Goal: Complete application form

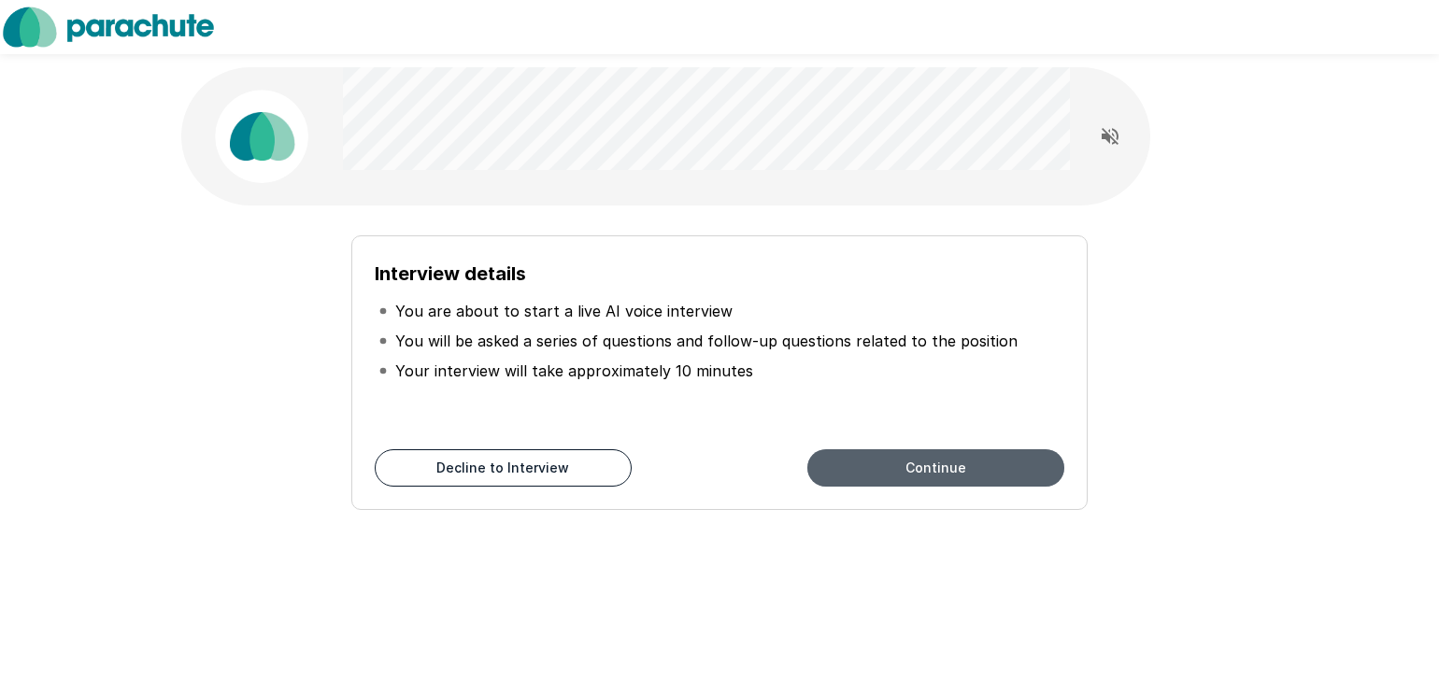
click at [956, 463] on button "Continue" at bounding box center [935, 467] width 257 height 37
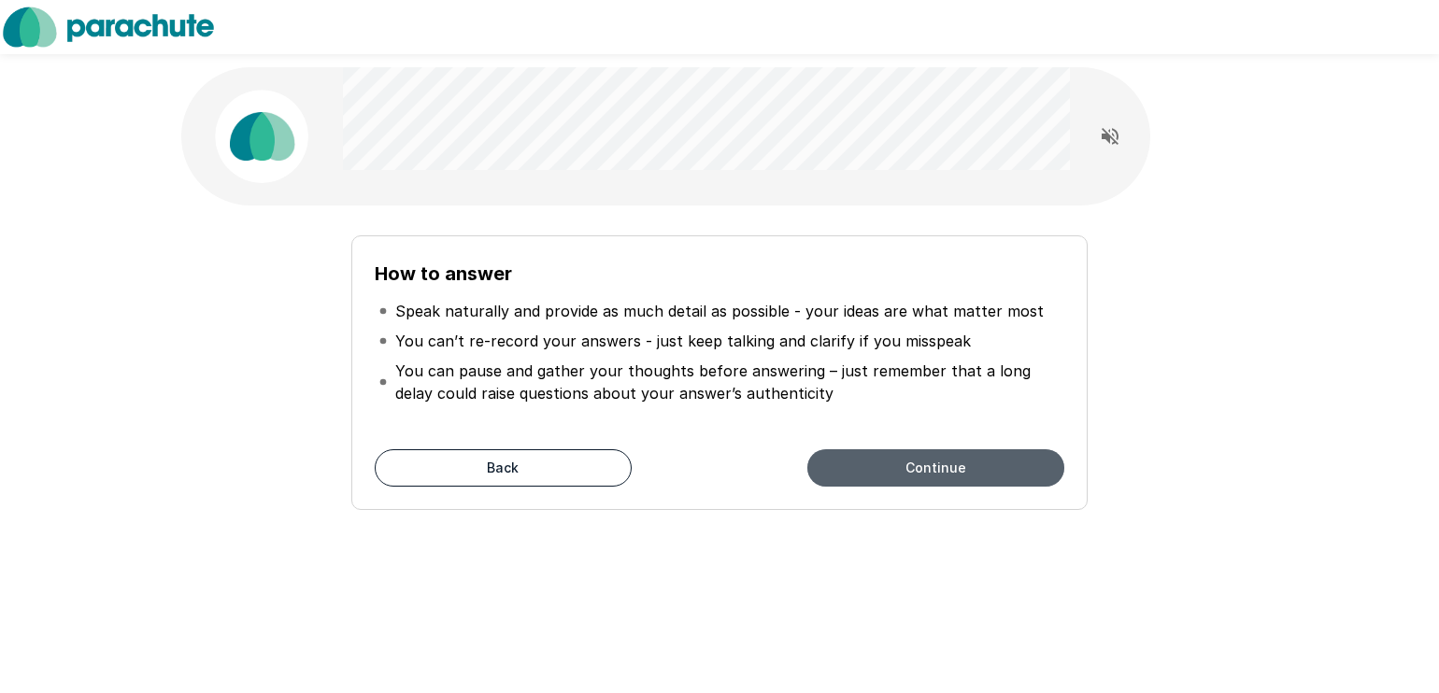
click at [956, 463] on button "Continue" at bounding box center [935, 467] width 257 height 37
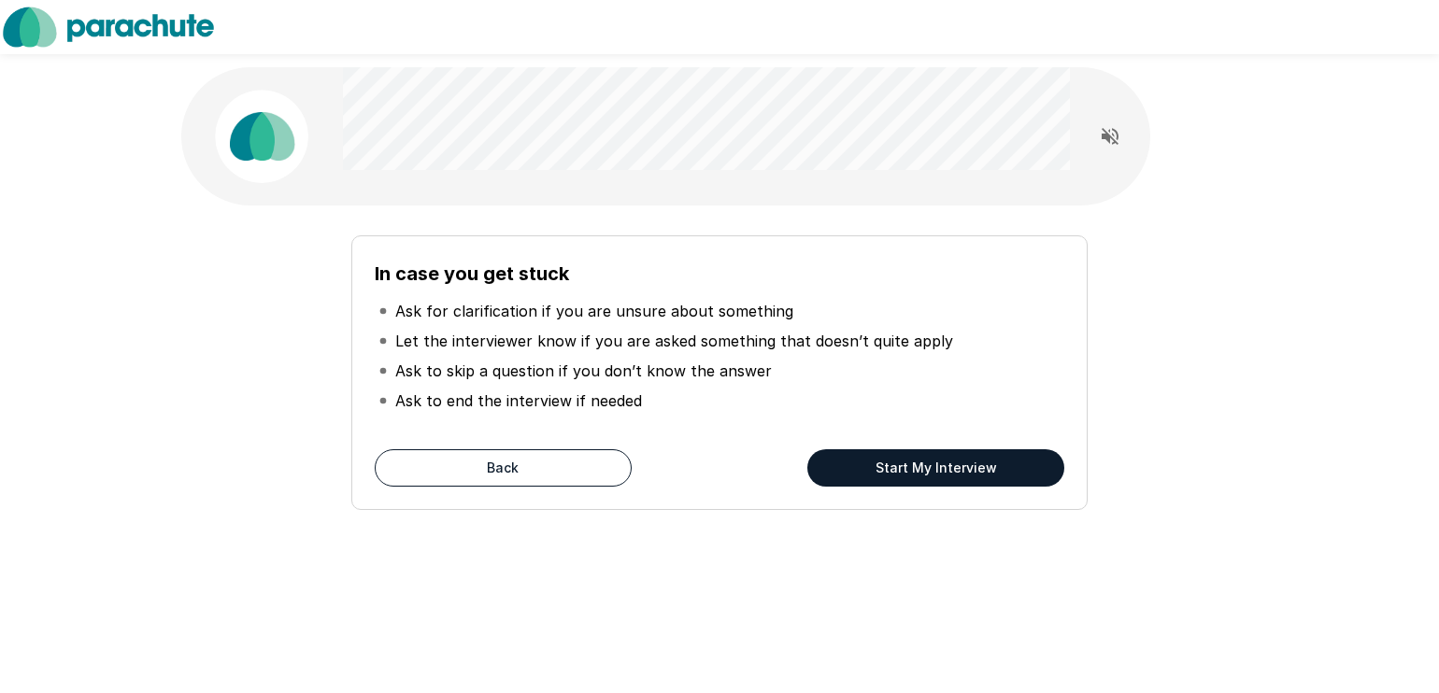
click at [888, 466] on button "Start My Interview" at bounding box center [935, 467] width 257 height 37
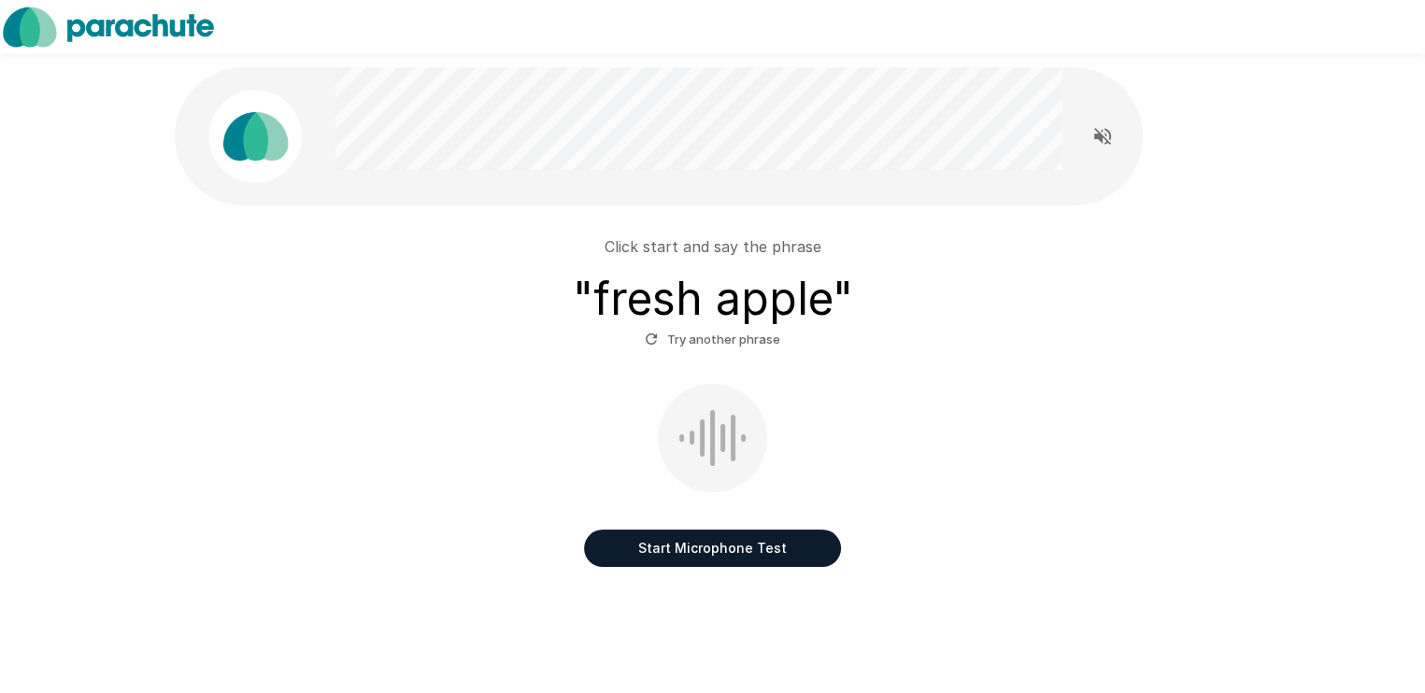
click at [758, 543] on button "Start Microphone Test" at bounding box center [712, 548] width 257 height 37
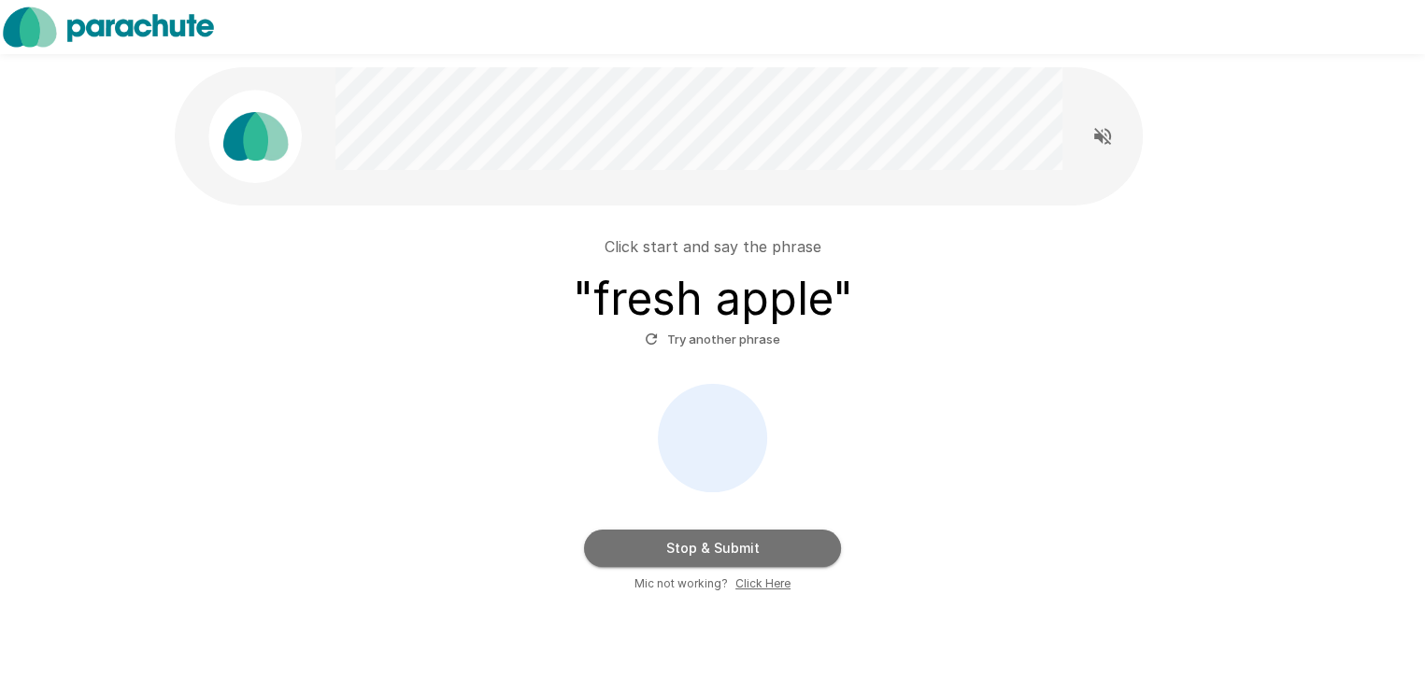
click at [774, 548] on button "Stop & Submit" at bounding box center [712, 548] width 257 height 37
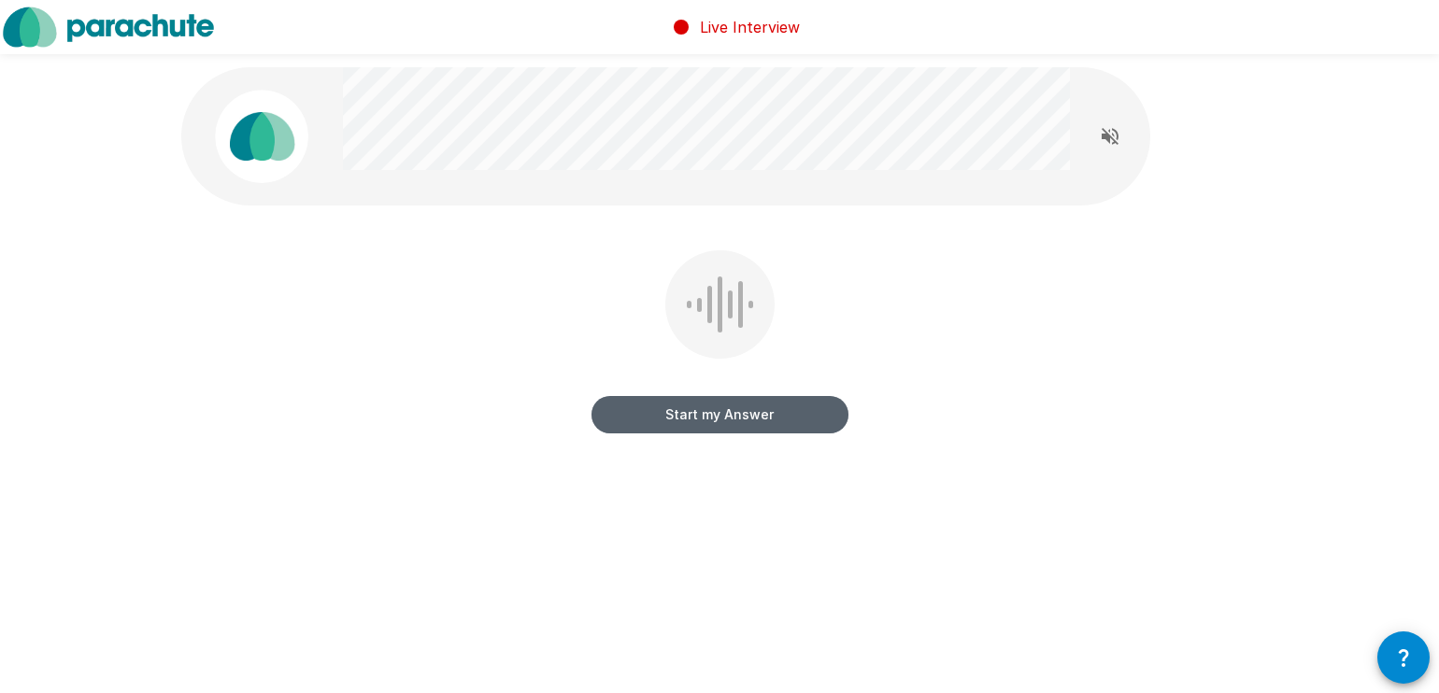
click at [764, 421] on button "Start my Answer" at bounding box center [719, 414] width 257 height 37
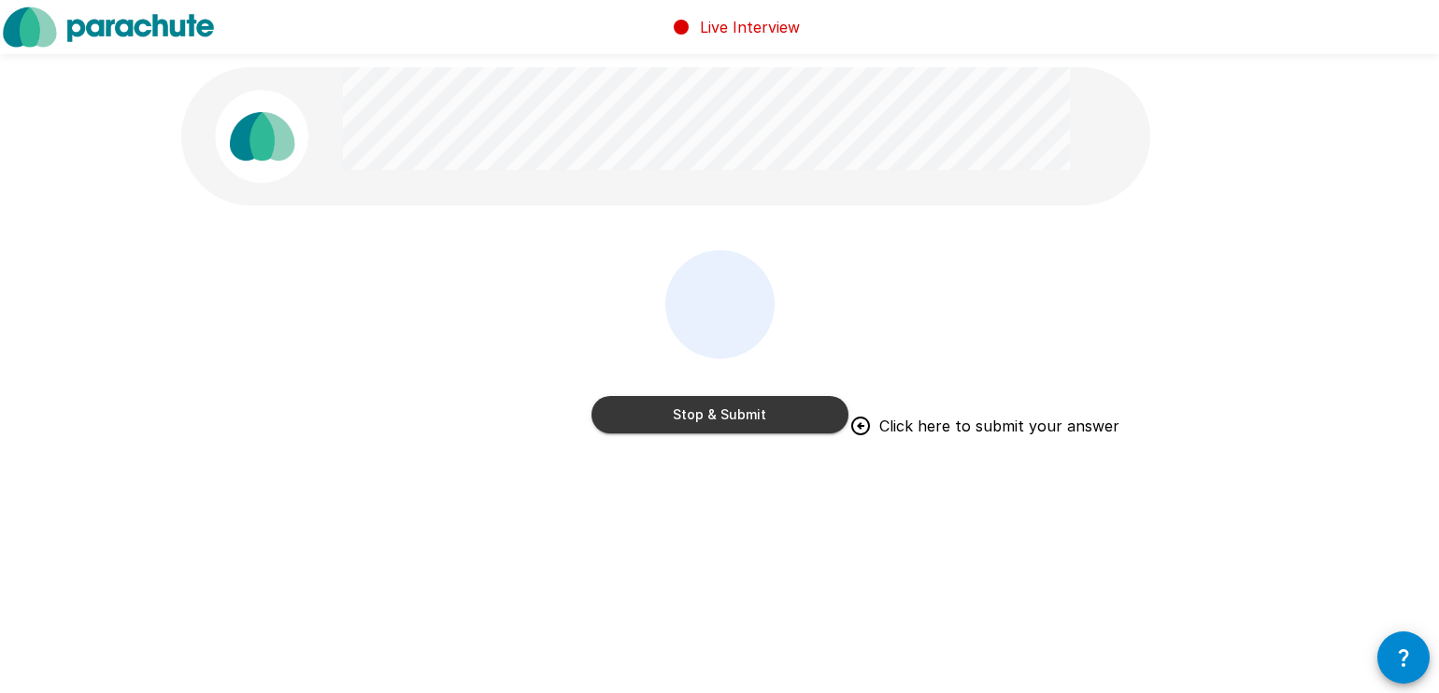
click at [706, 408] on button "Stop & Submit" at bounding box center [719, 414] width 257 height 37
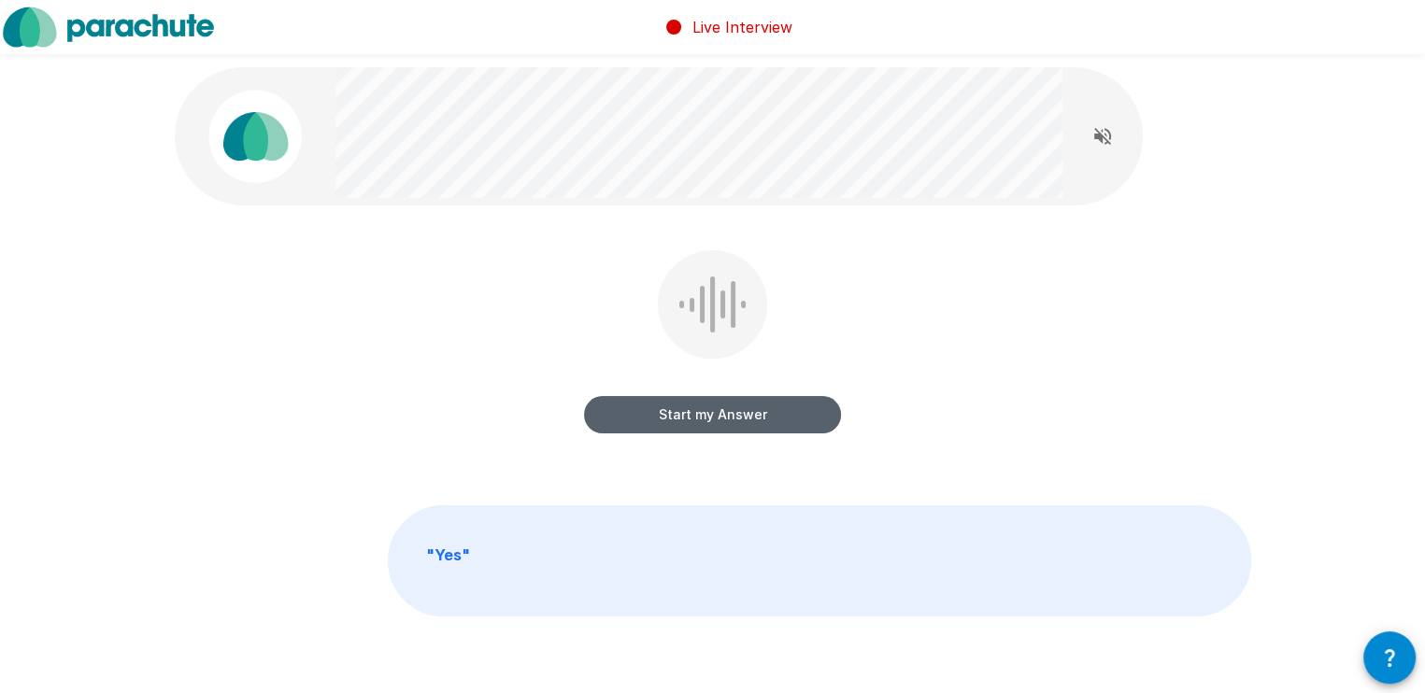
click at [794, 418] on button "Start my Answer" at bounding box center [712, 414] width 257 height 37
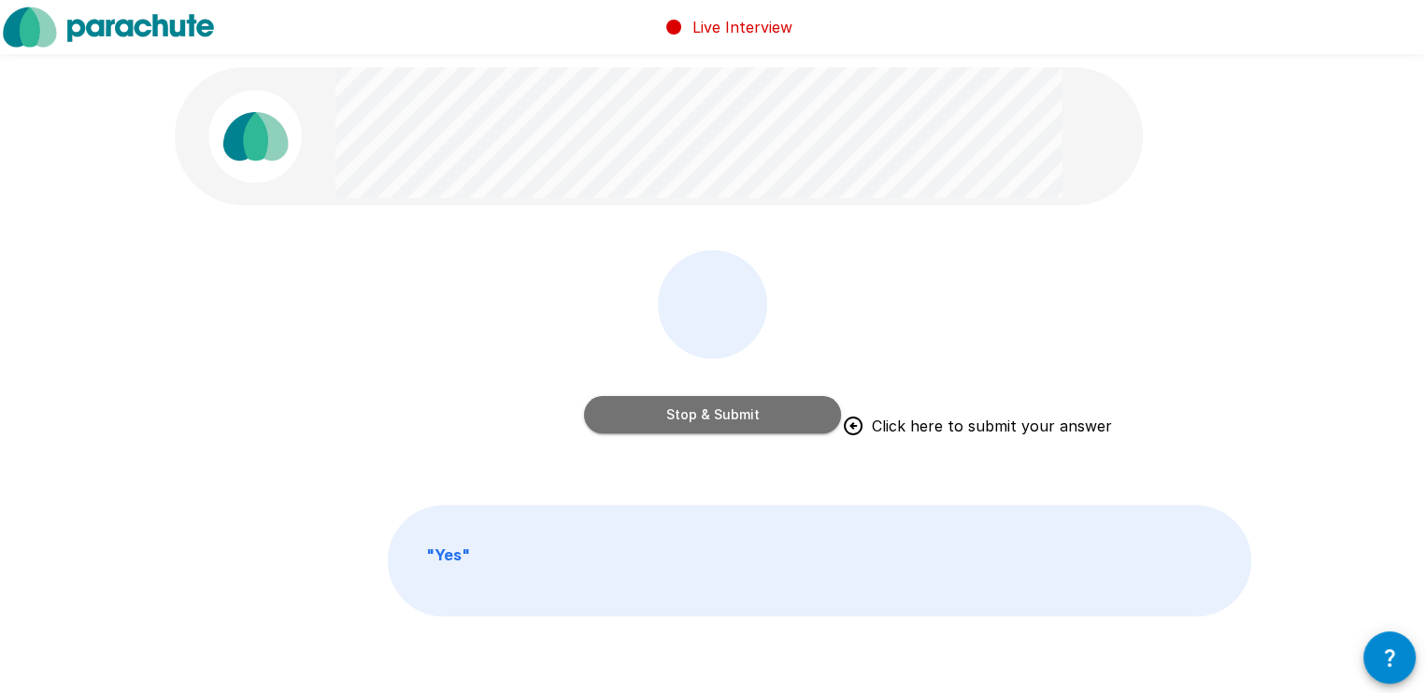
click at [714, 410] on button "Stop & Submit" at bounding box center [712, 414] width 257 height 37
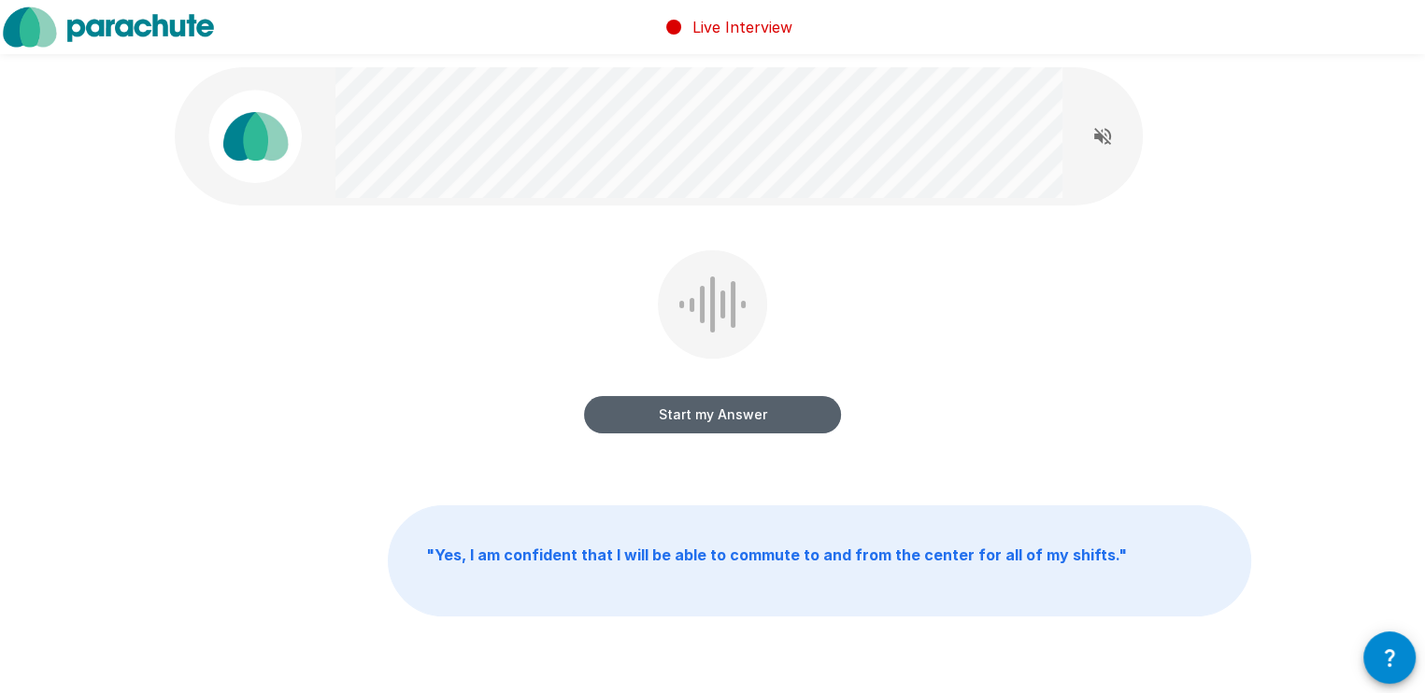
click at [684, 413] on button "Start my Answer" at bounding box center [712, 414] width 257 height 37
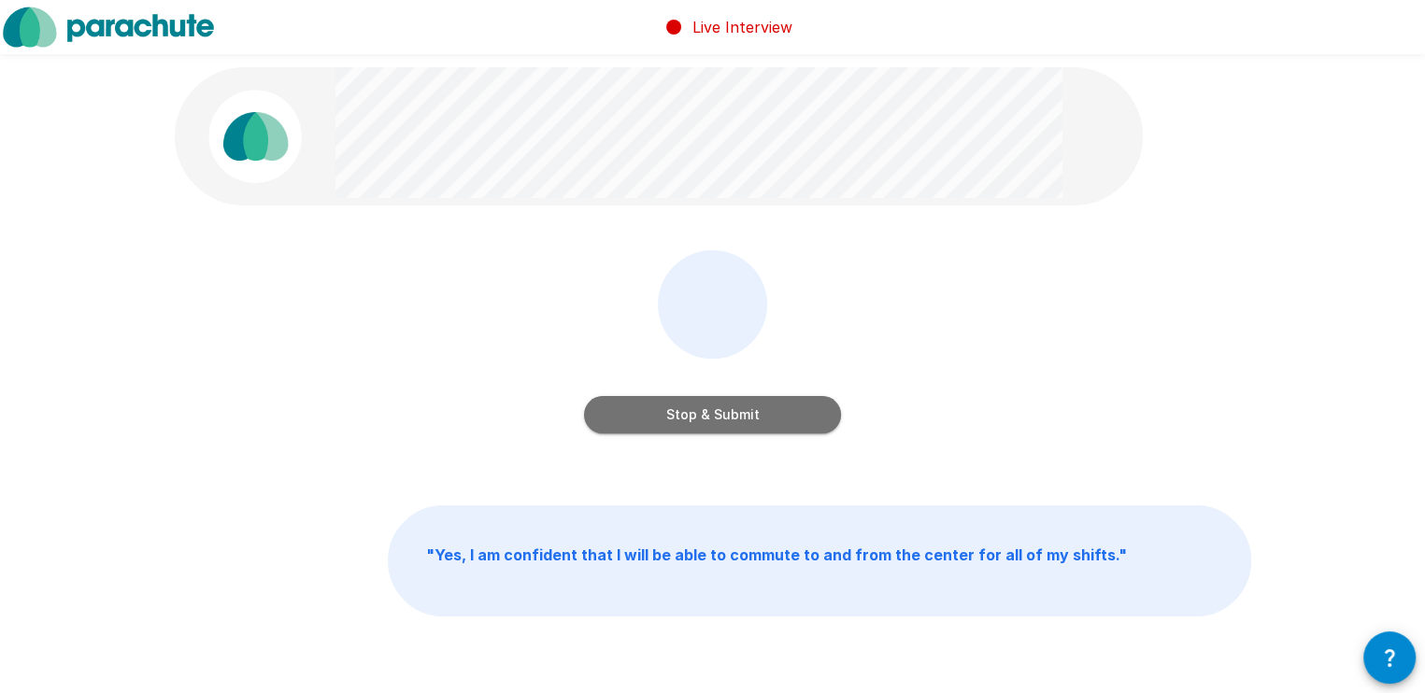
click at [684, 413] on button "Stop & Submit" at bounding box center [712, 414] width 257 height 37
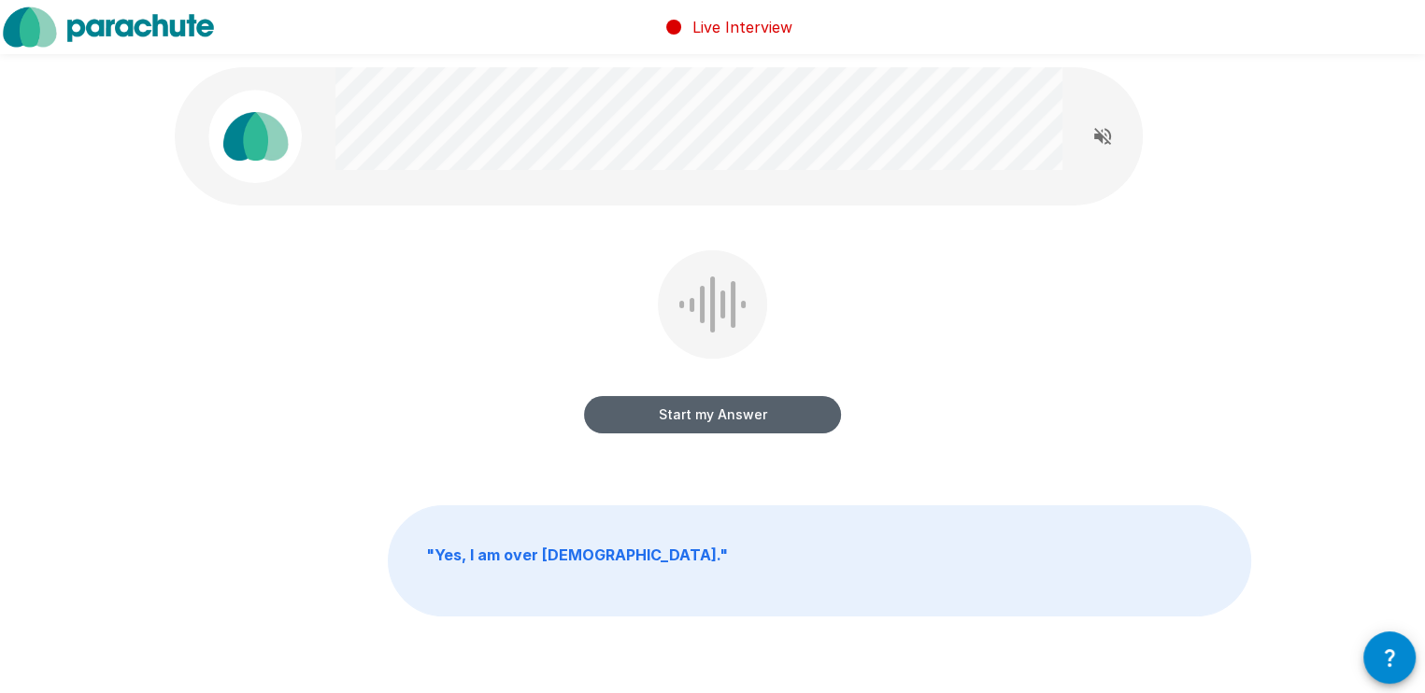
click at [692, 411] on button "Start my Answer" at bounding box center [712, 414] width 257 height 37
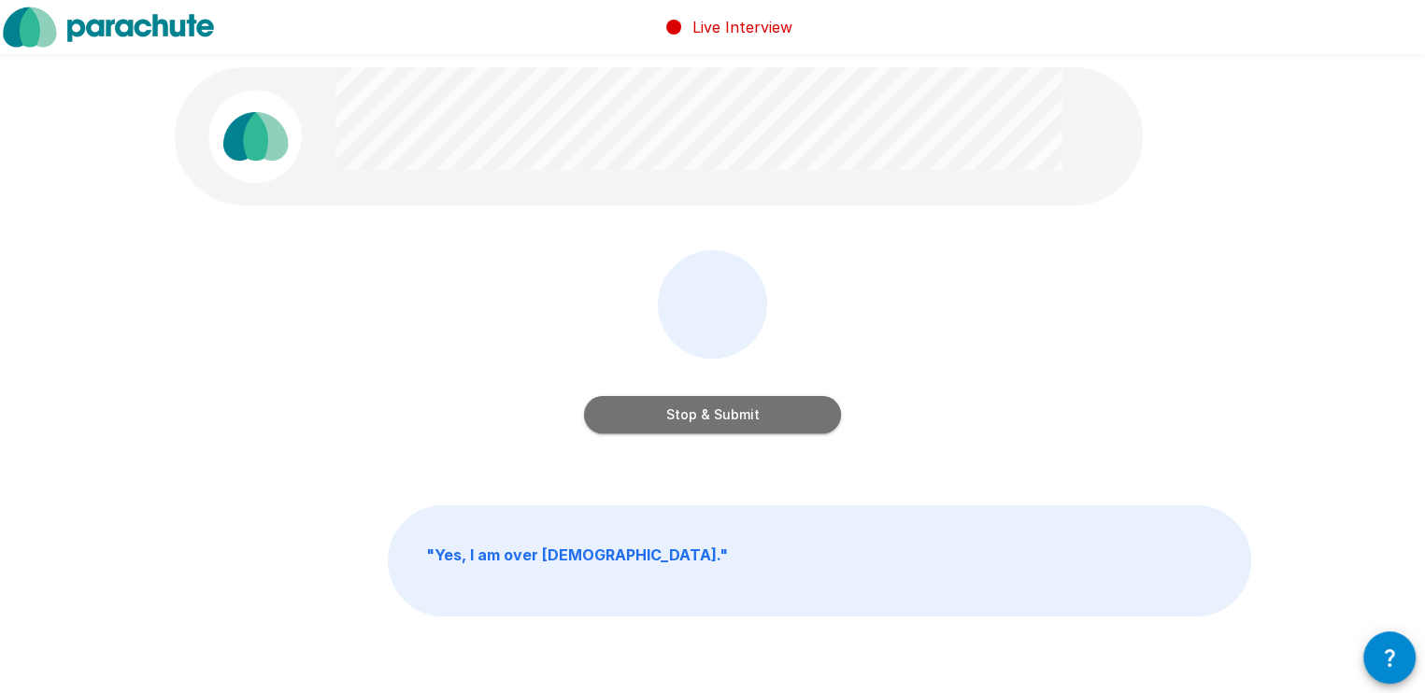
click at [692, 411] on button "Stop & Submit" at bounding box center [712, 414] width 257 height 37
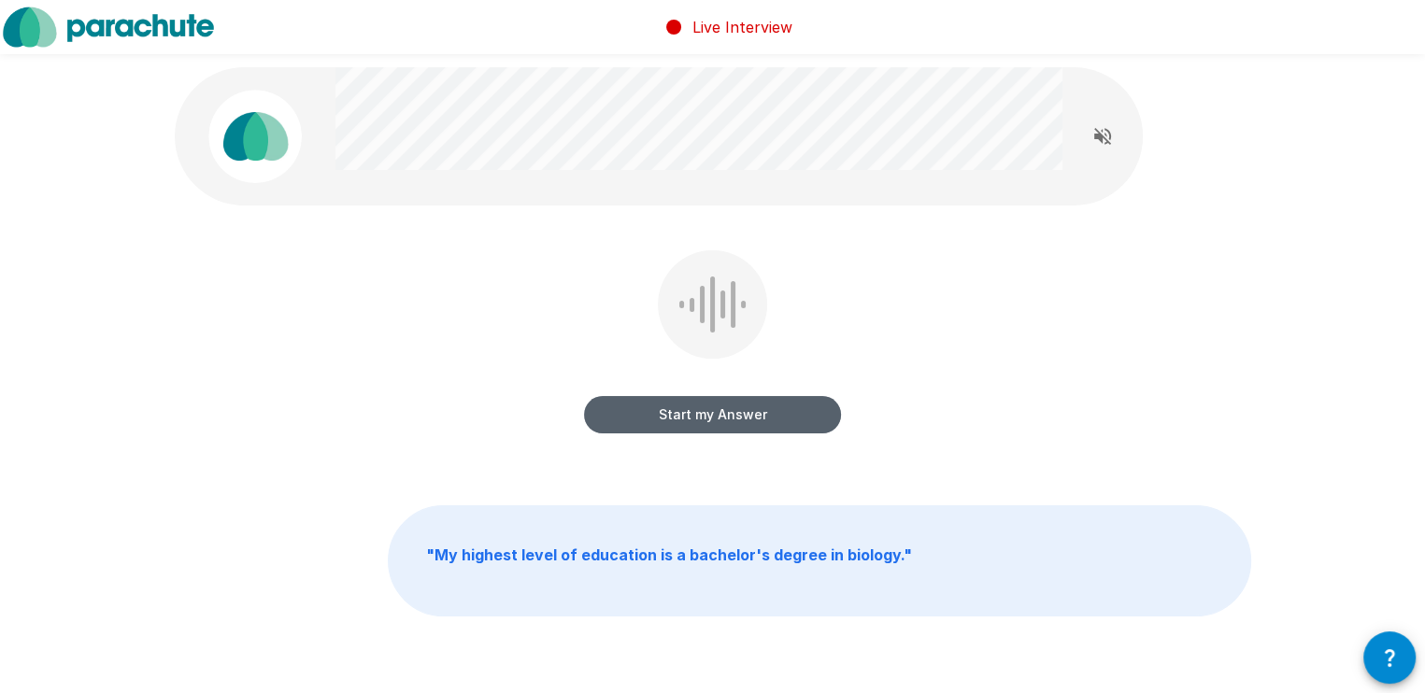
click at [703, 412] on button "Start my Answer" at bounding box center [712, 414] width 257 height 37
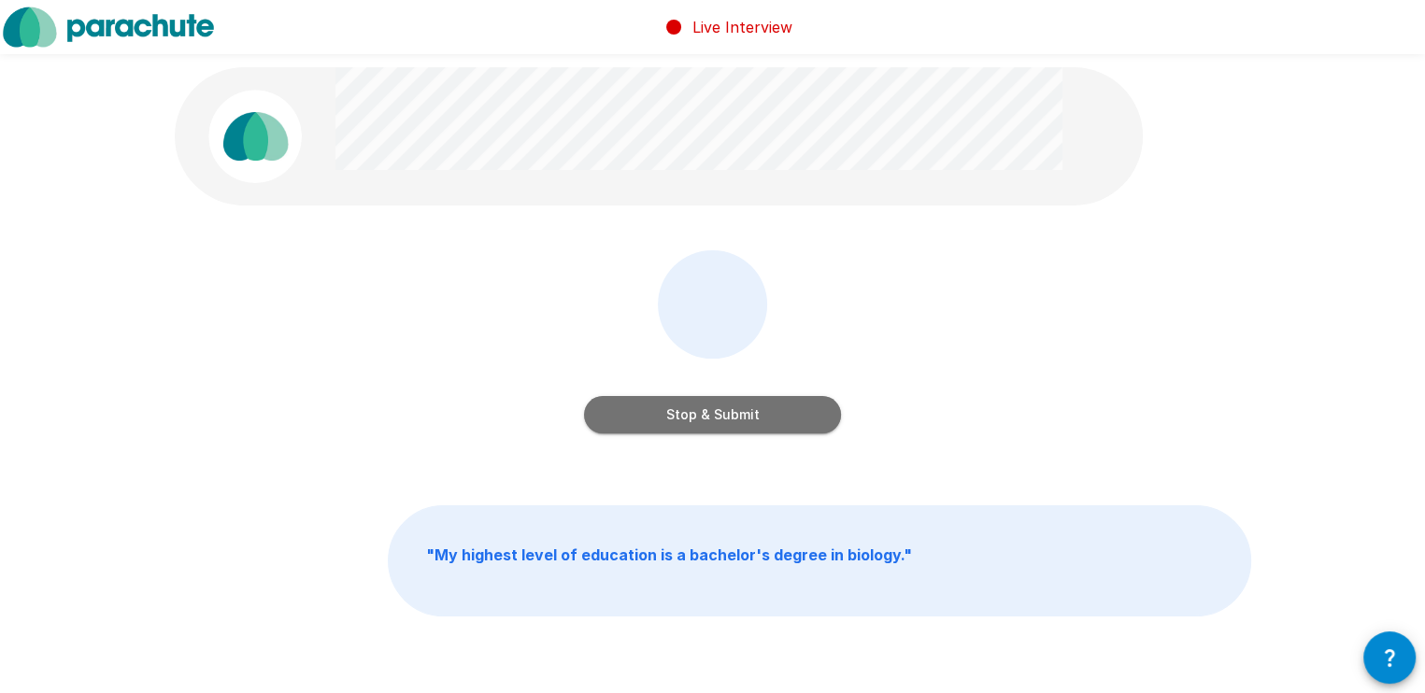
click at [703, 412] on button "Stop & Submit" at bounding box center [712, 414] width 257 height 37
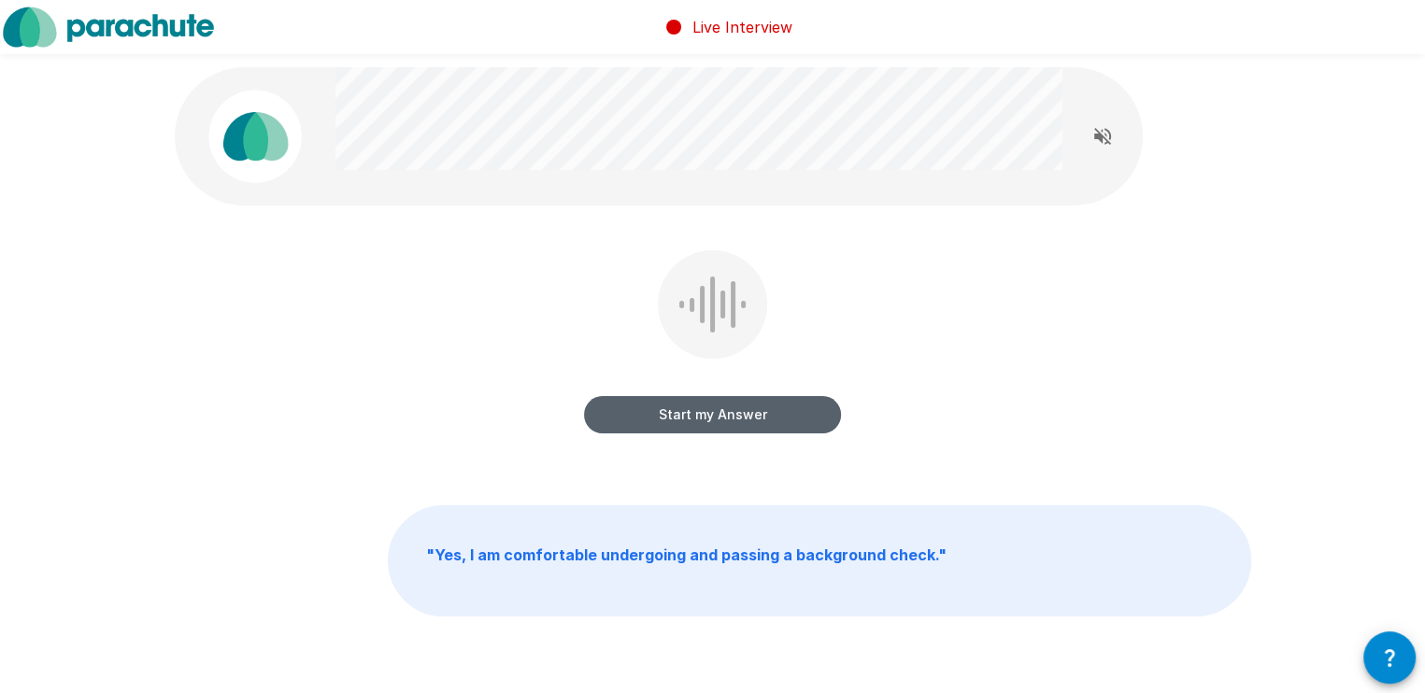
click at [691, 420] on button "Start my Answer" at bounding box center [712, 414] width 257 height 37
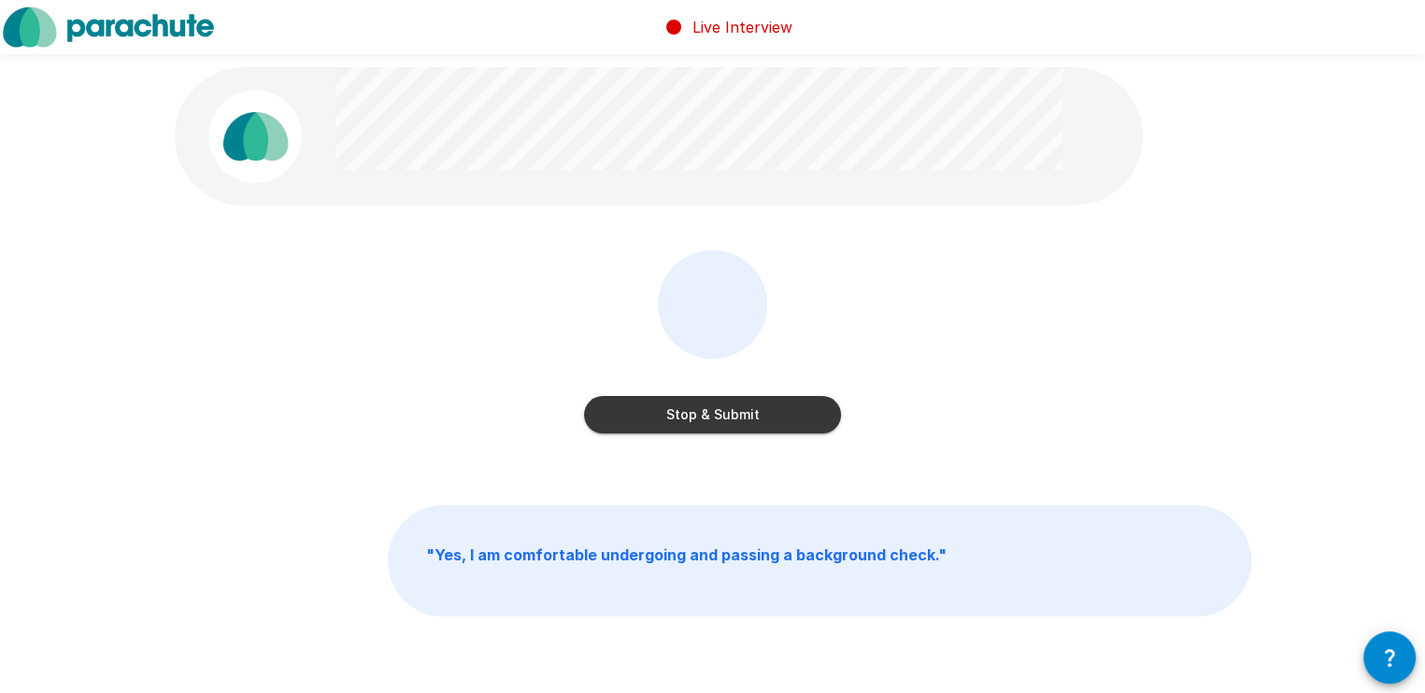
click at [786, 411] on button "Stop & Submit" at bounding box center [712, 414] width 257 height 37
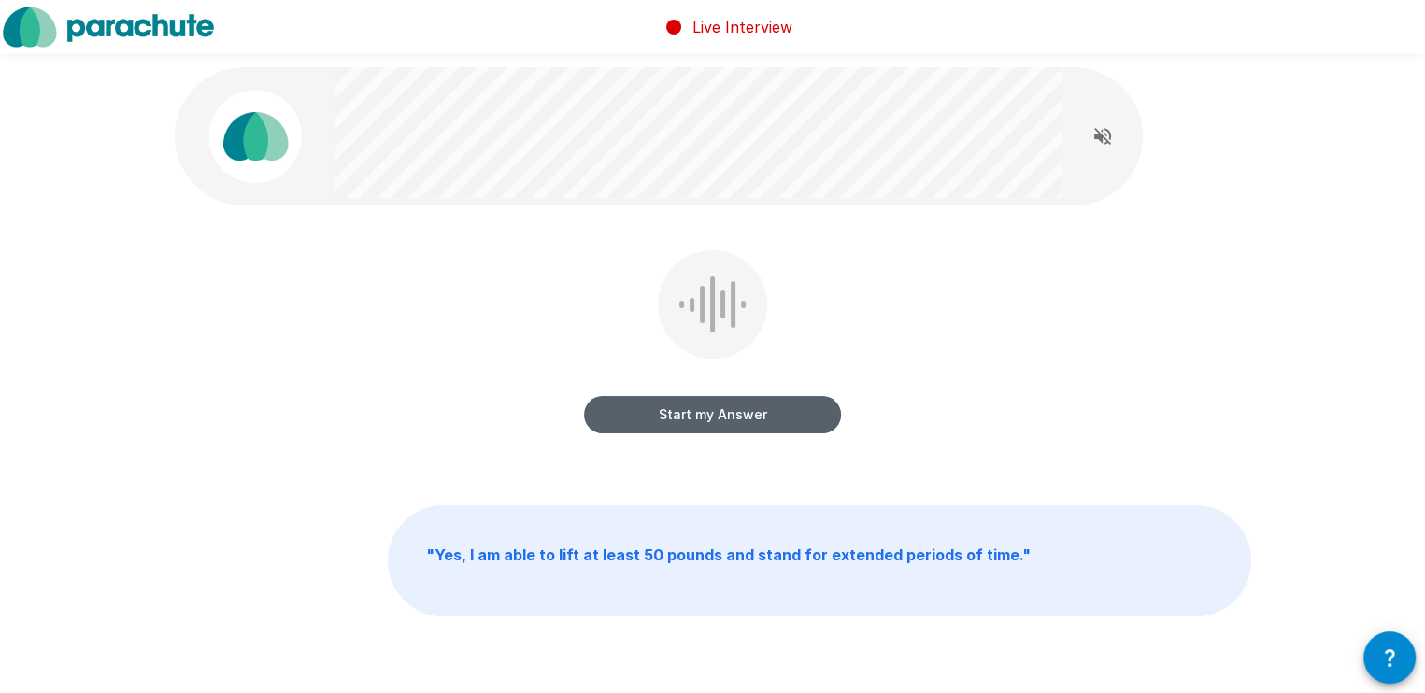
click at [698, 412] on button "Start my Answer" at bounding box center [712, 414] width 257 height 37
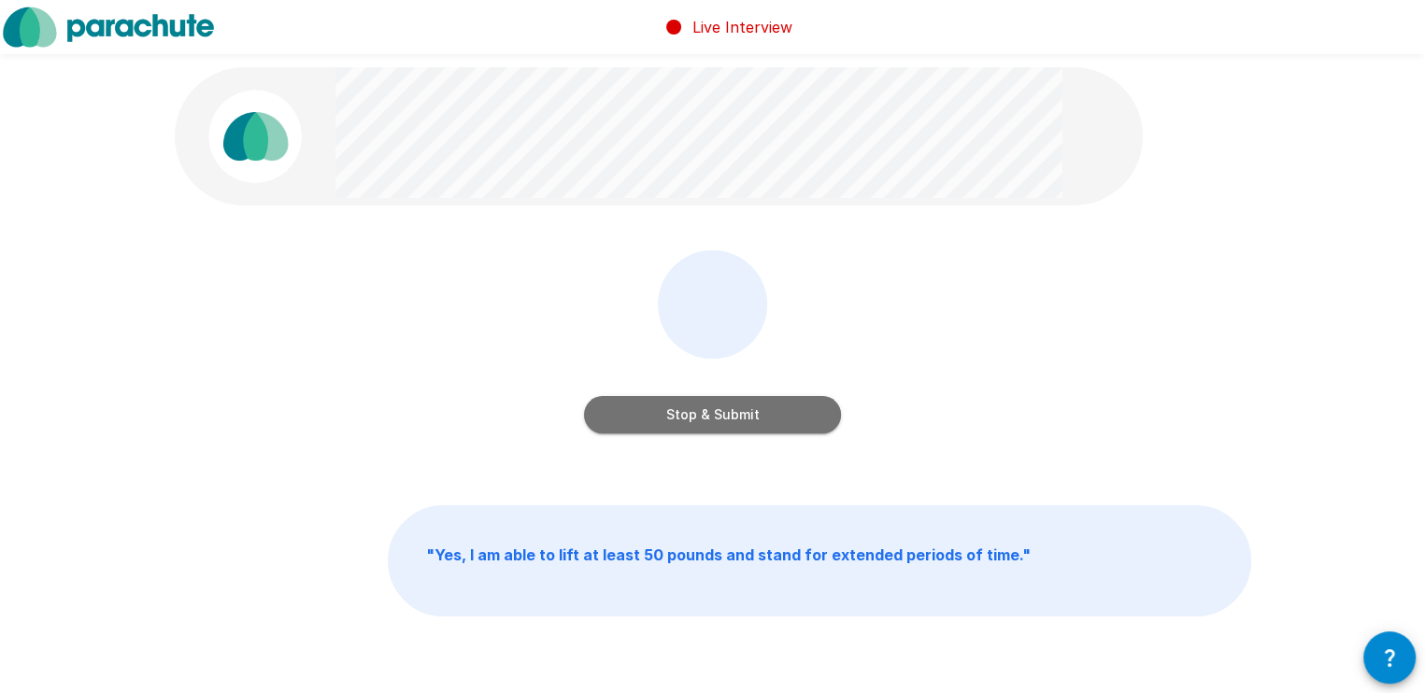
click at [741, 406] on button "Stop & Submit" at bounding box center [712, 414] width 257 height 37
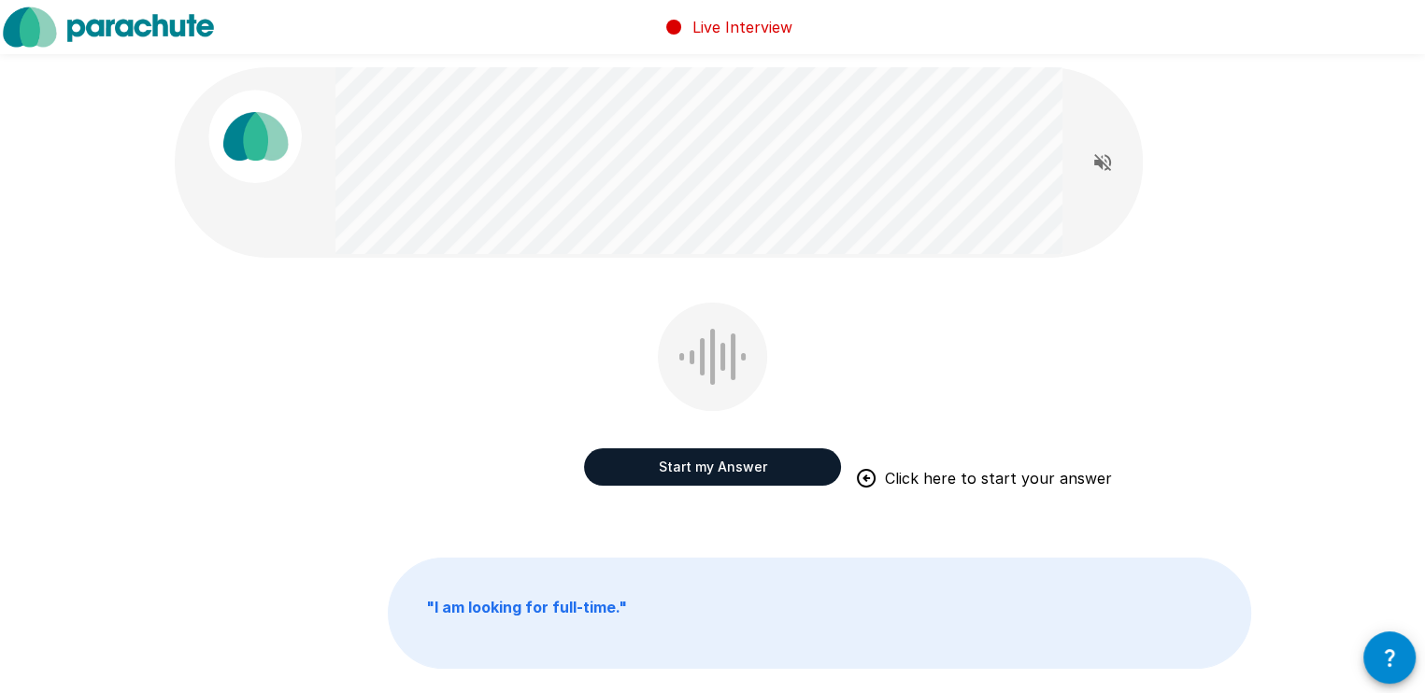
click at [717, 453] on button "Start my Answer" at bounding box center [712, 466] width 257 height 37
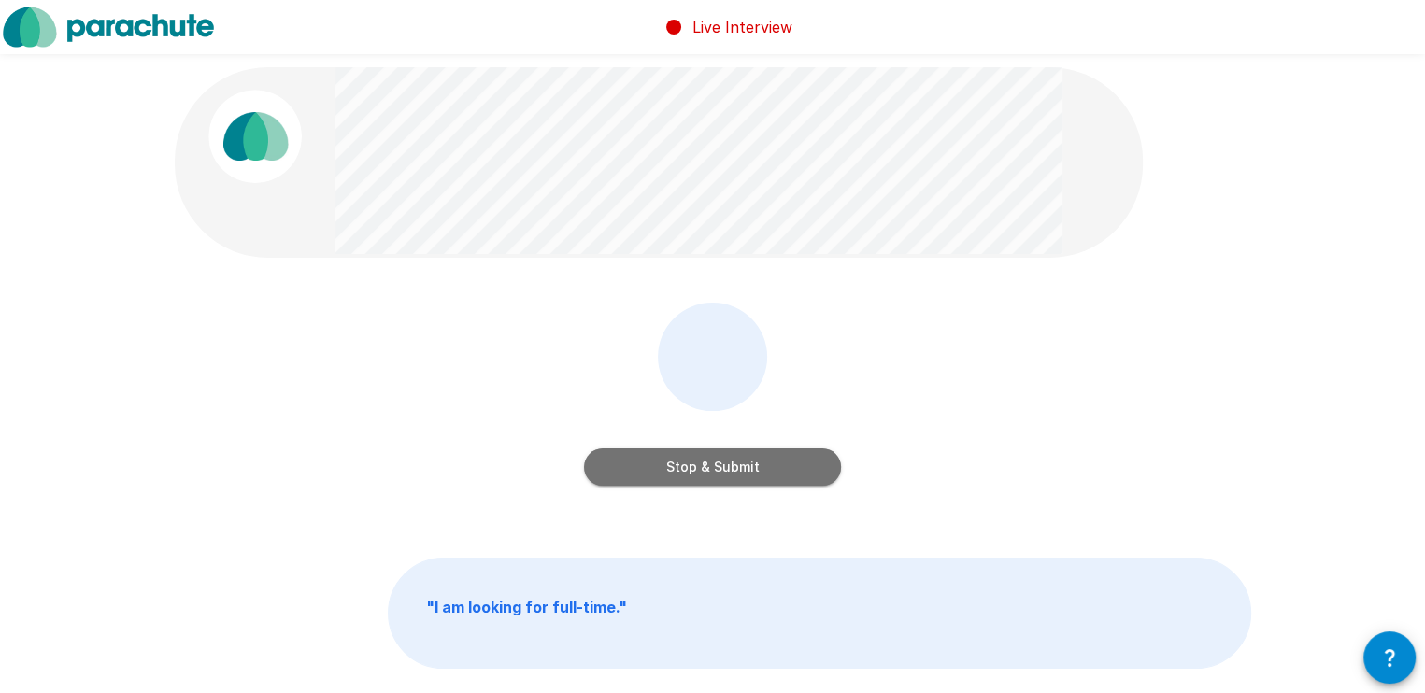
click at [714, 470] on button "Stop & Submit" at bounding box center [712, 466] width 257 height 37
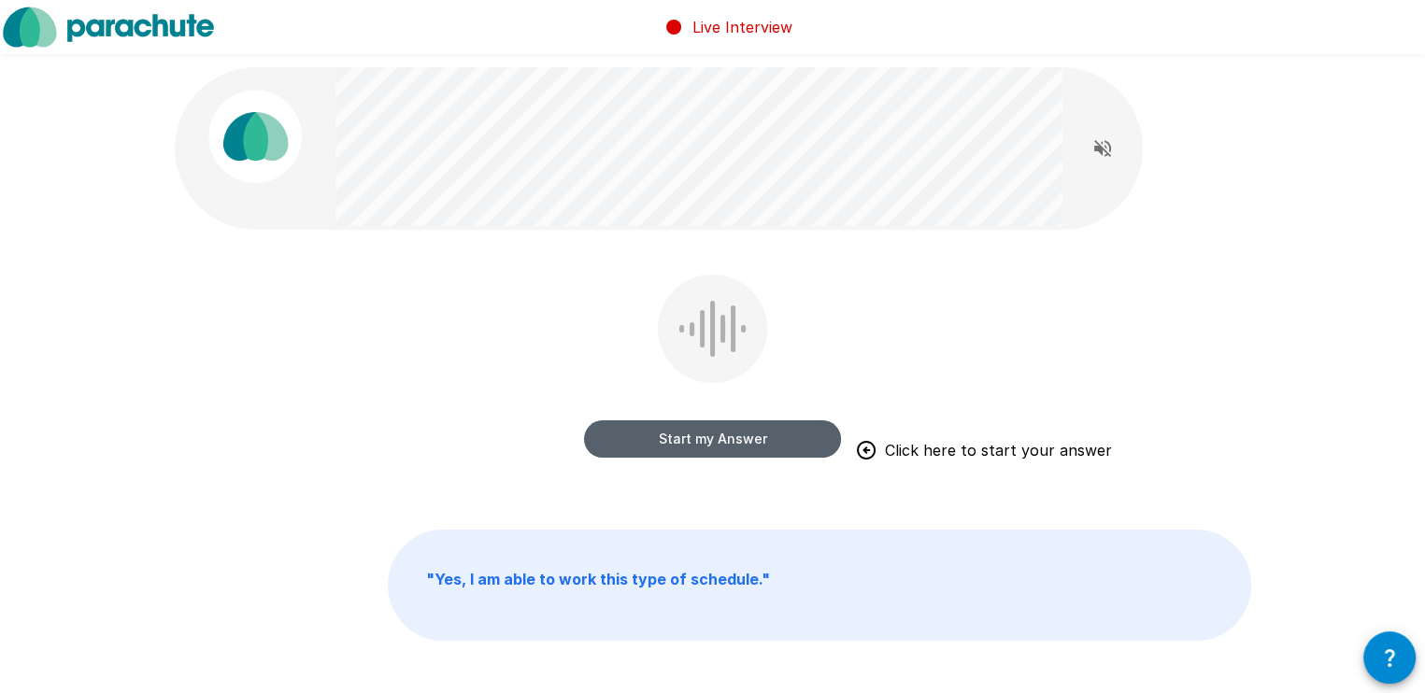
click at [796, 432] on button "Start my Answer" at bounding box center [712, 438] width 257 height 37
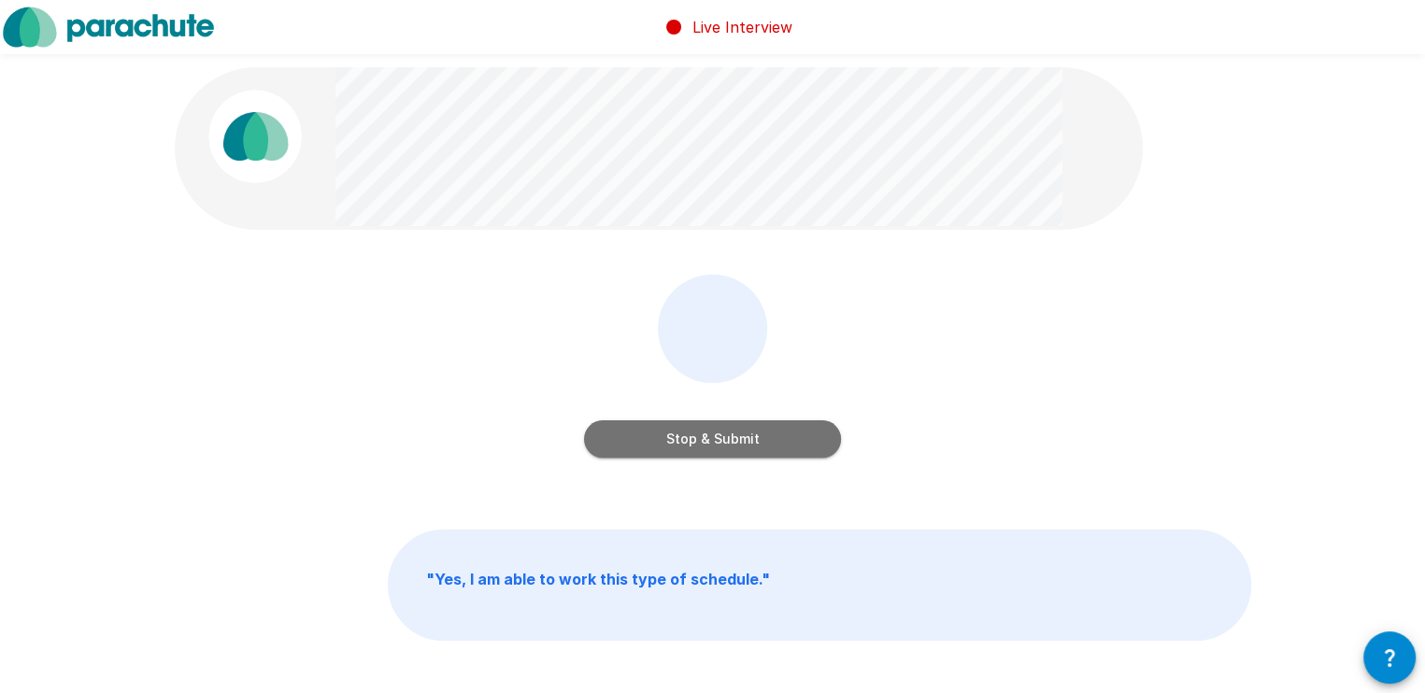
click at [796, 432] on button "Stop & Submit" at bounding box center [712, 438] width 257 height 37
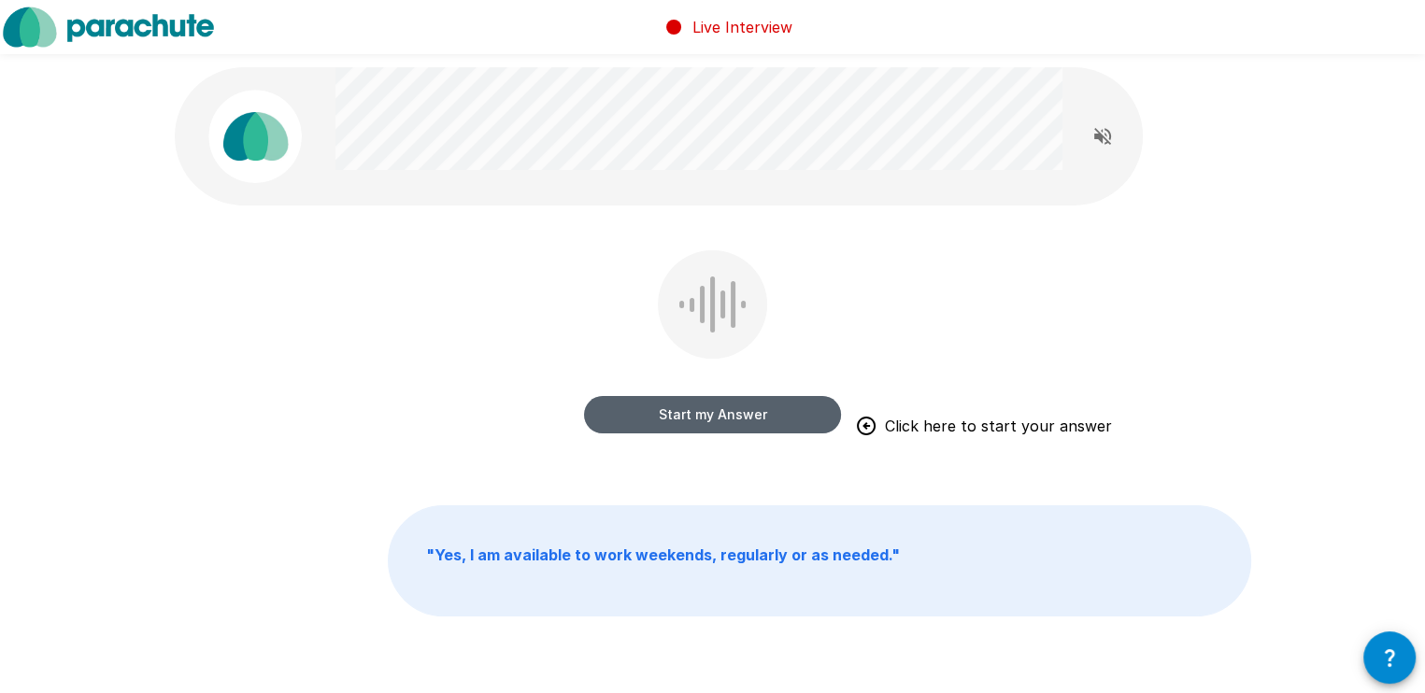
click at [694, 413] on button "Start my Answer" at bounding box center [712, 414] width 257 height 37
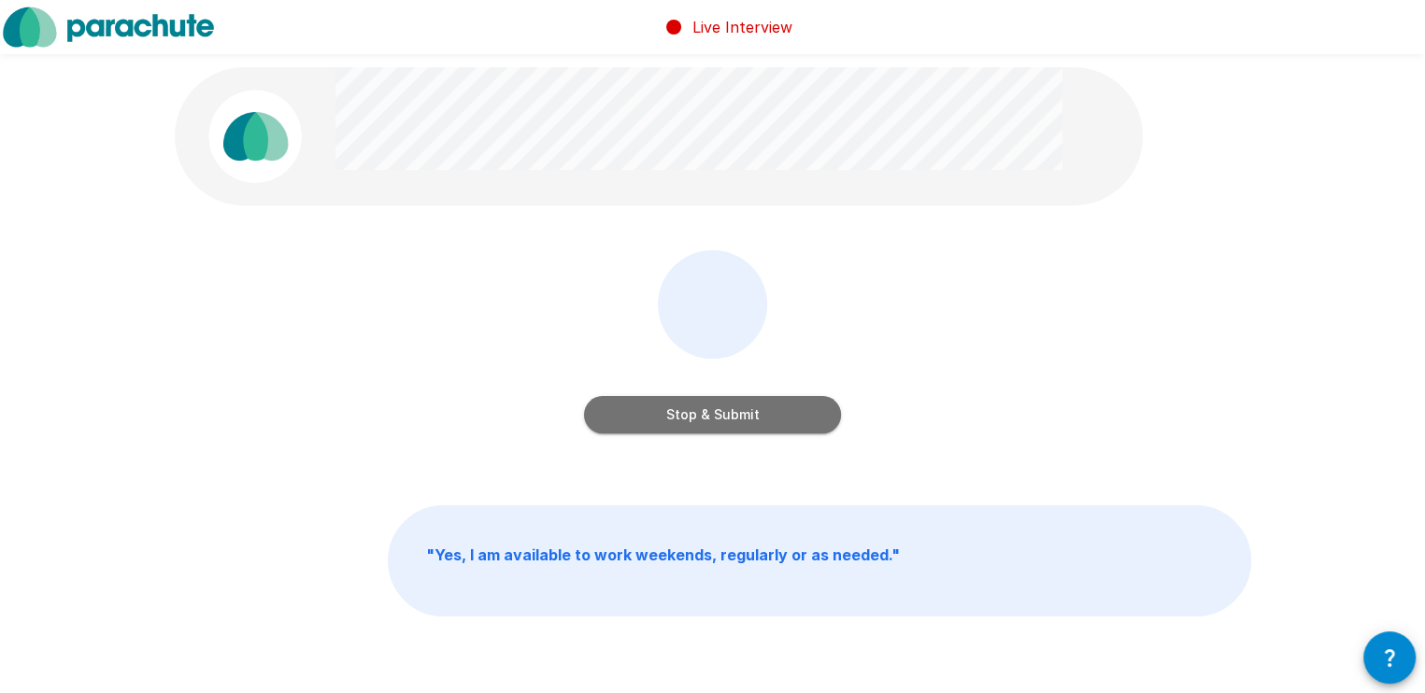
click at [738, 399] on button "Stop & Submit" at bounding box center [712, 414] width 257 height 37
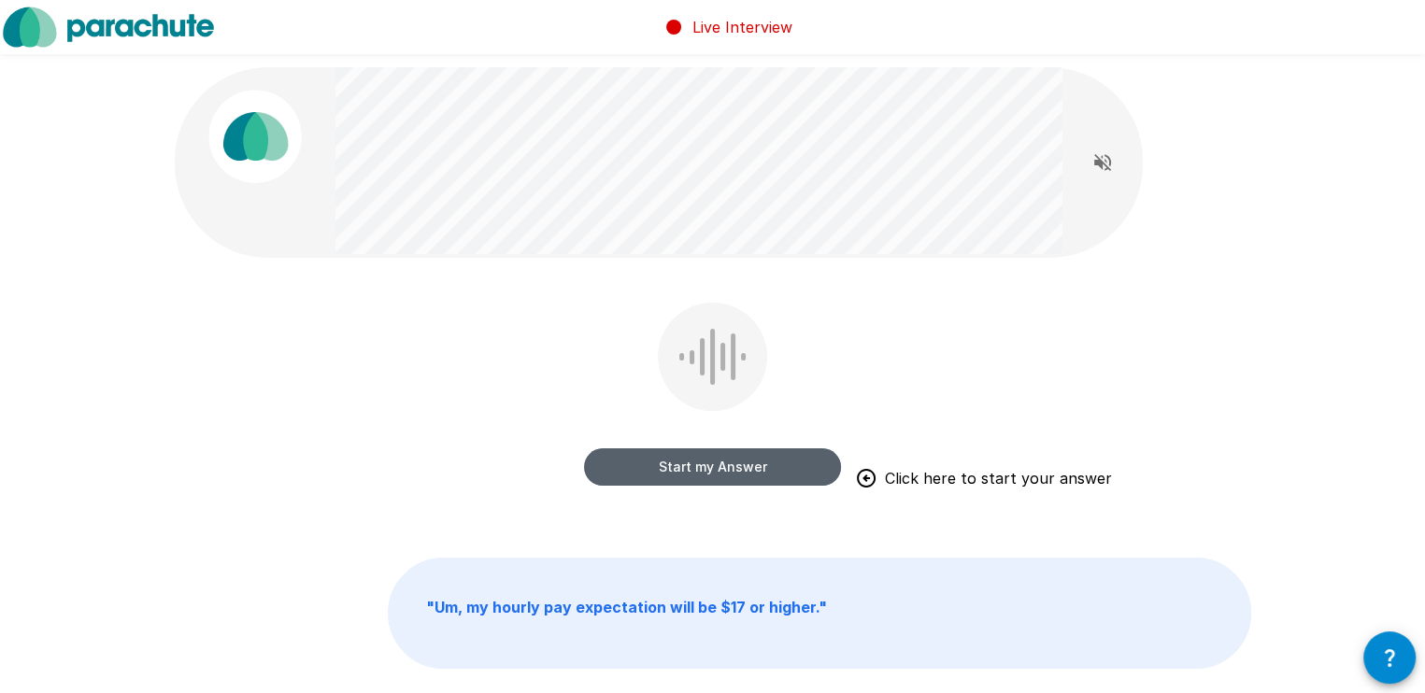
click at [729, 460] on button "Start my Answer" at bounding box center [712, 466] width 257 height 37
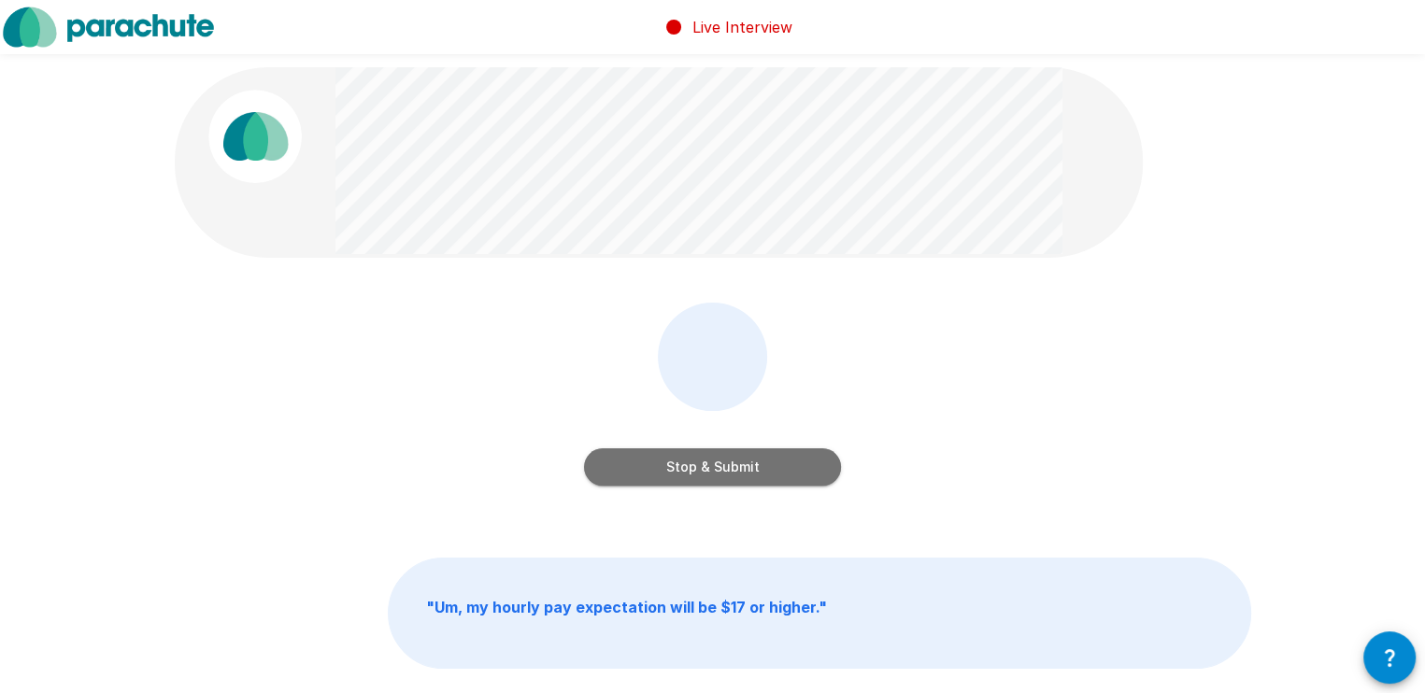
click at [754, 468] on button "Stop & Submit" at bounding box center [712, 466] width 257 height 37
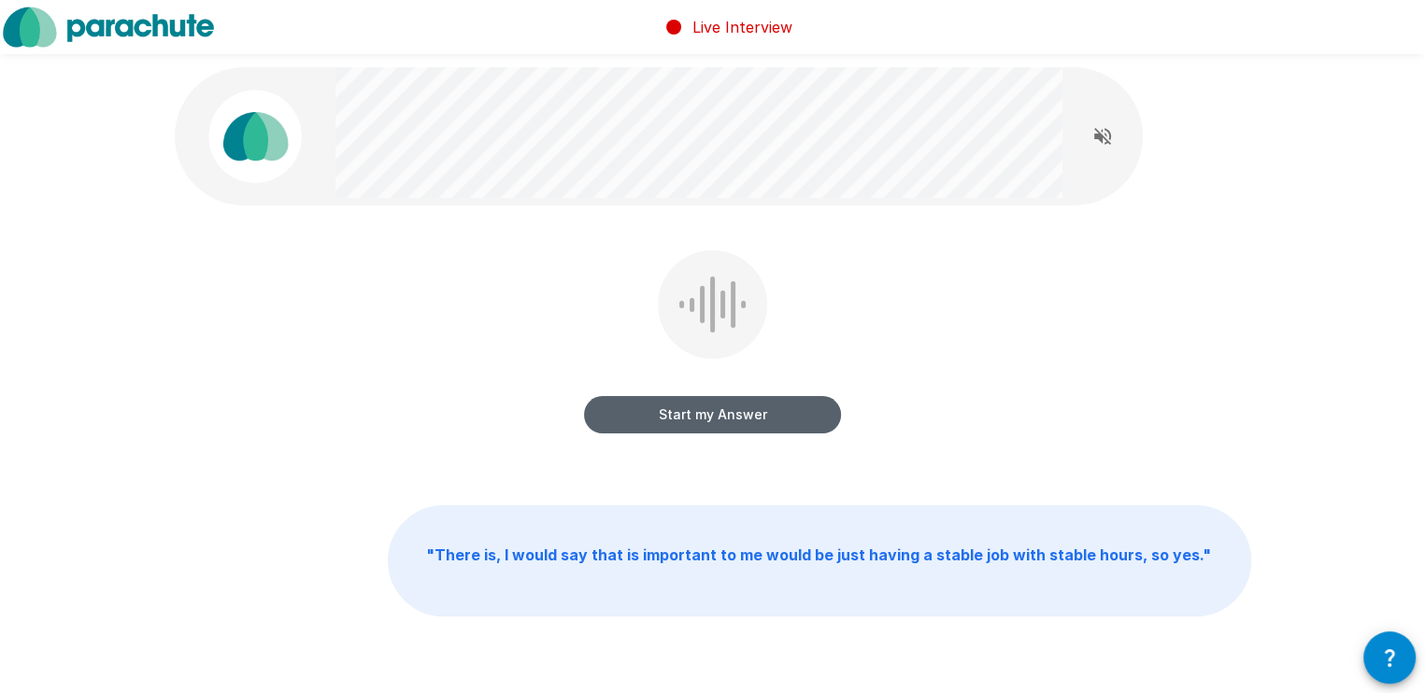
click at [688, 419] on button "Start my Answer" at bounding box center [712, 414] width 257 height 37
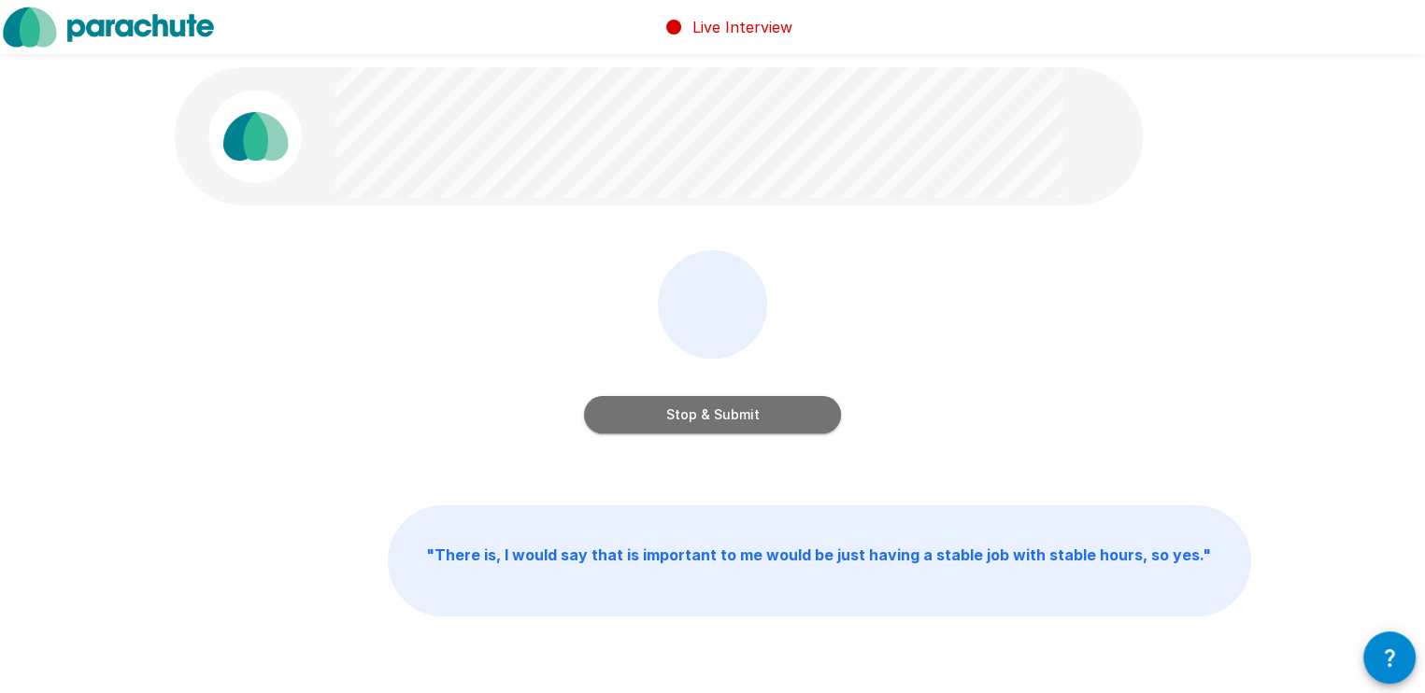
click at [740, 411] on button "Stop & Submit" at bounding box center [712, 414] width 257 height 37
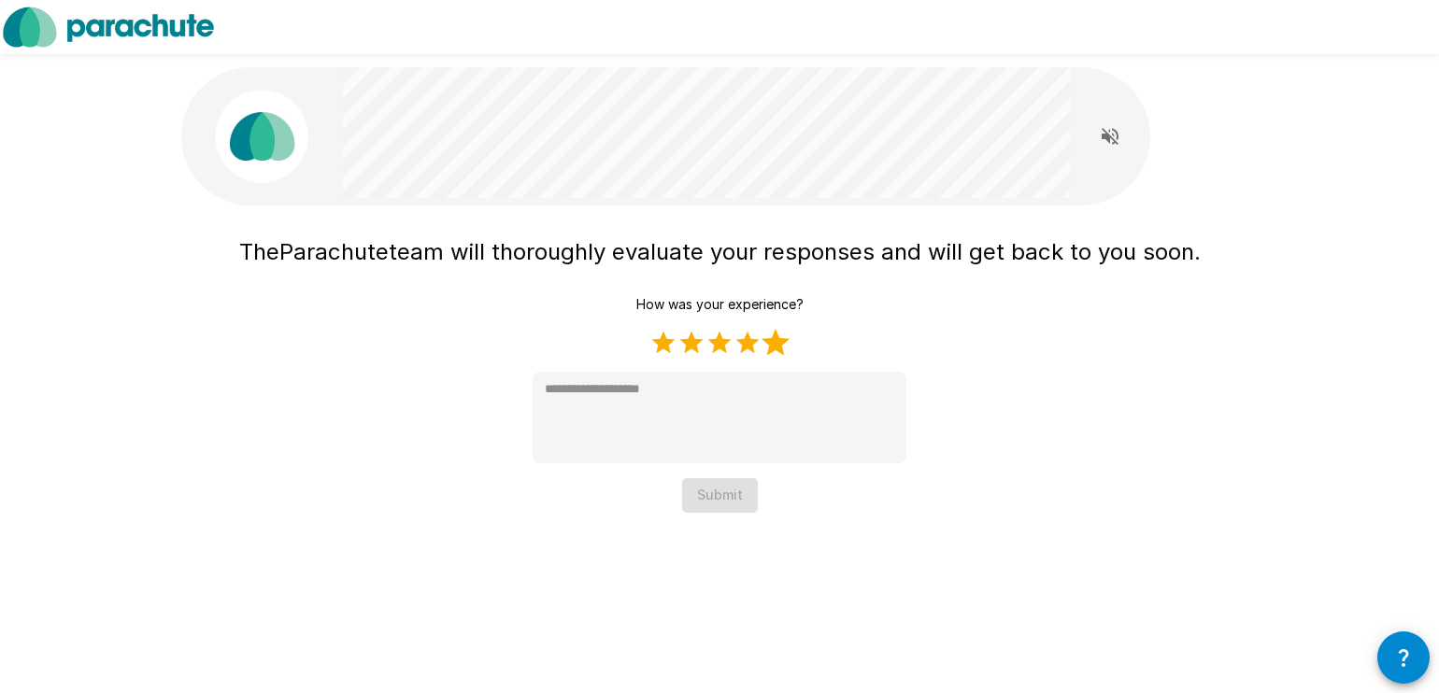
click at [766, 344] on label "5 Stars" at bounding box center [776, 343] width 28 height 28
type textarea "*"
click at [718, 499] on button "Submit" at bounding box center [720, 495] width 76 height 35
